Goal: Task Accomplishment & Management: Manage account settings

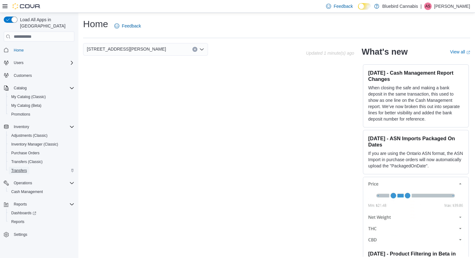
click at [23, 168] on span "Transfers" at bounding box center [19, 170] width 16 height 5
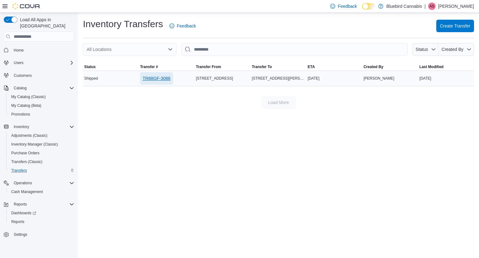
click at [163, 79] on span "TR88GF-3086" at bounding box center [157, 78] width 28 height 6
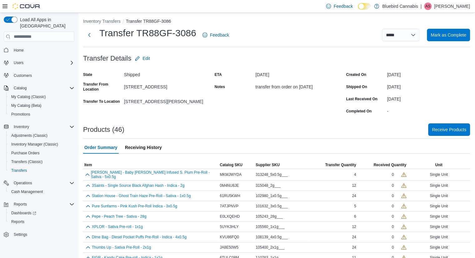
scroll to position [2, 0]
click at [86, 164] on span "Item" at bounding box center [88, 164] width 8 height 5
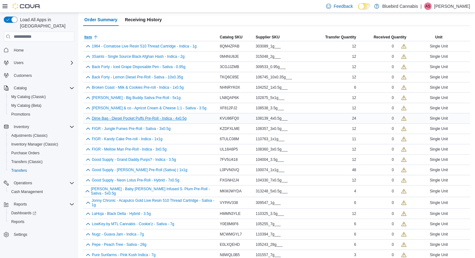
scroll to position [135, 0]
